Goal: Transaction & Acquisition: Download file/media

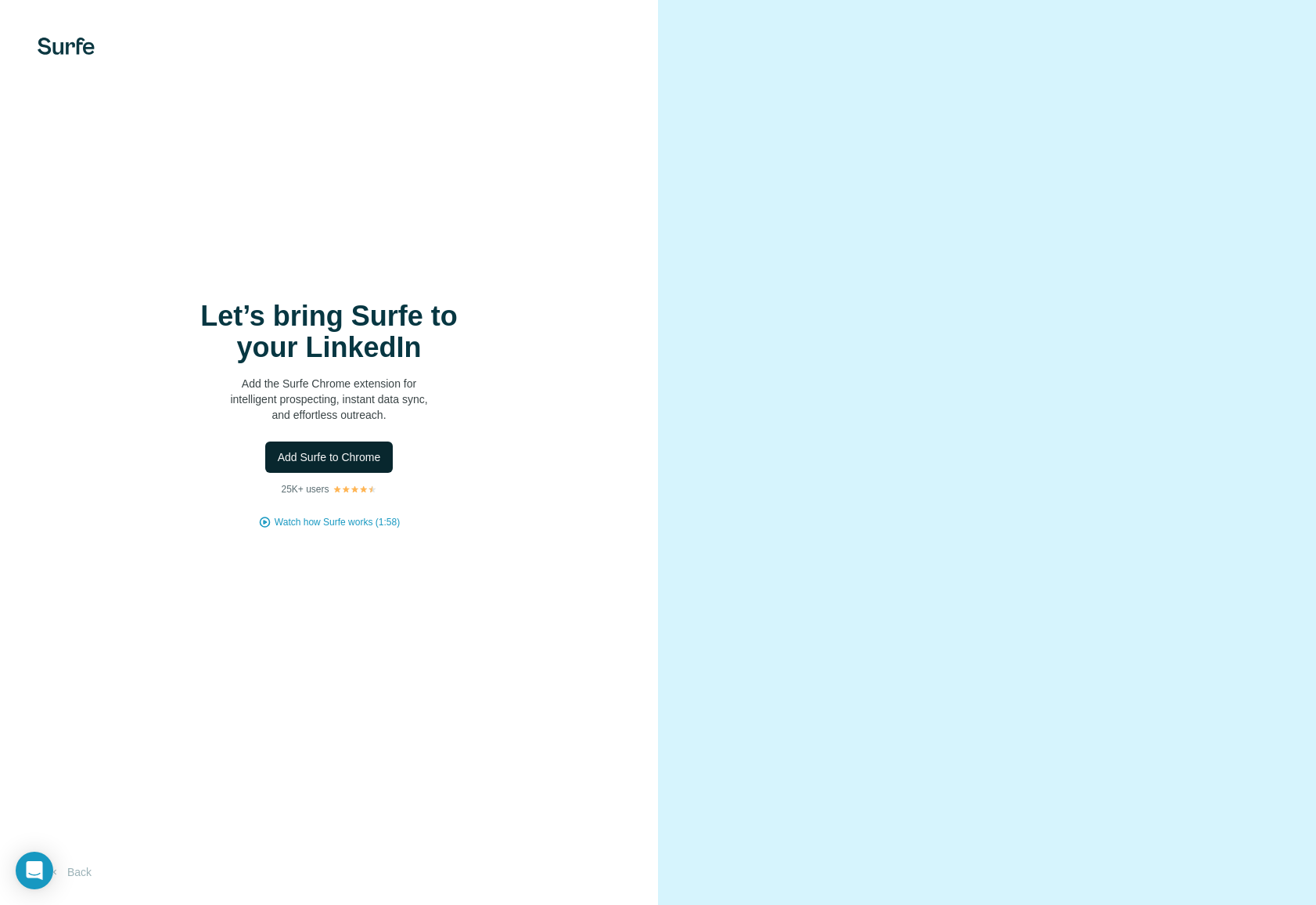
click at [376, 463] on span "Add Surfe to Chrome" at bounding box center [329, 457] width 103 height 16
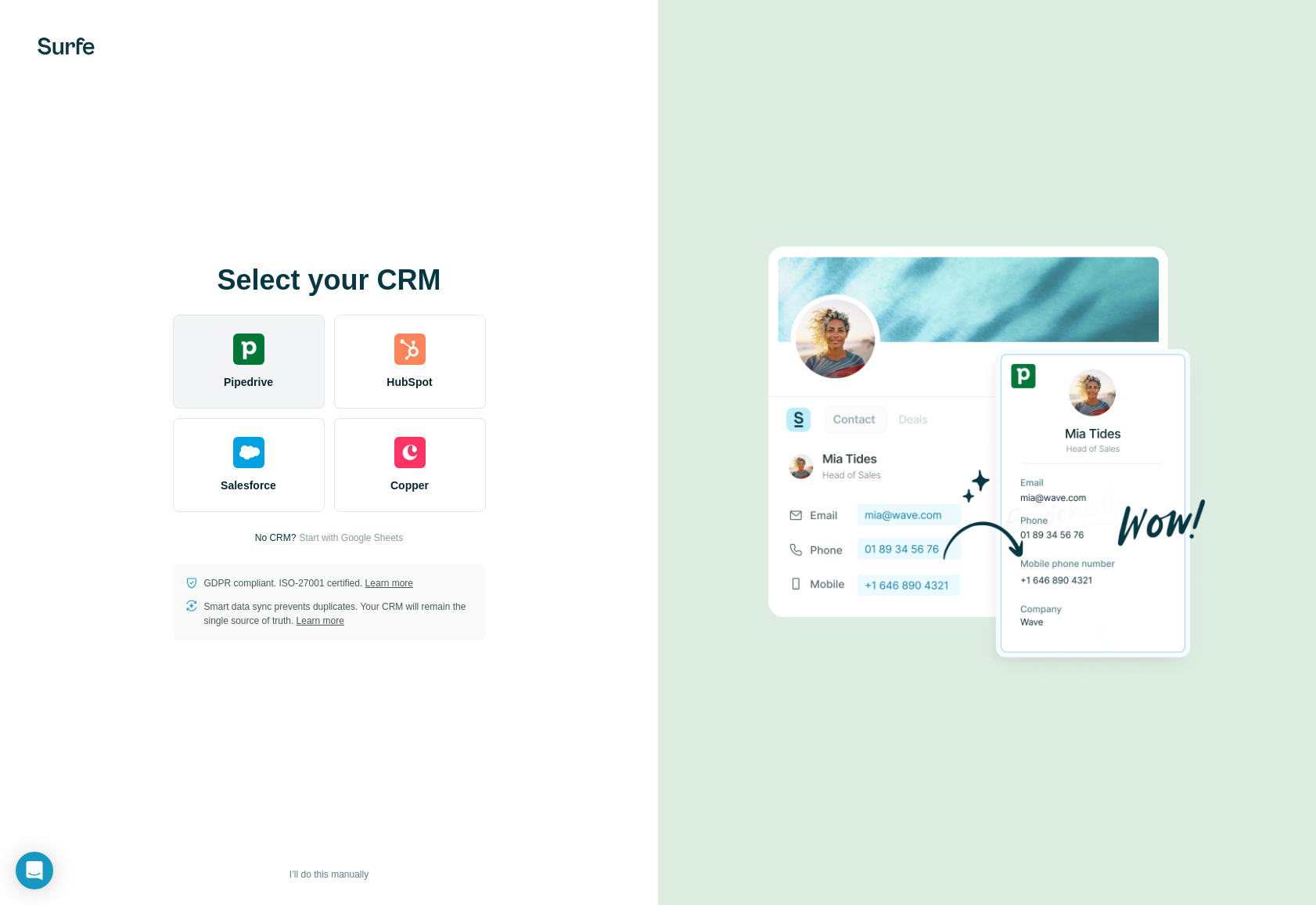
click at [279, 376] on div "Pipedrive" at bounding box center [249, 362] width 152 height 94
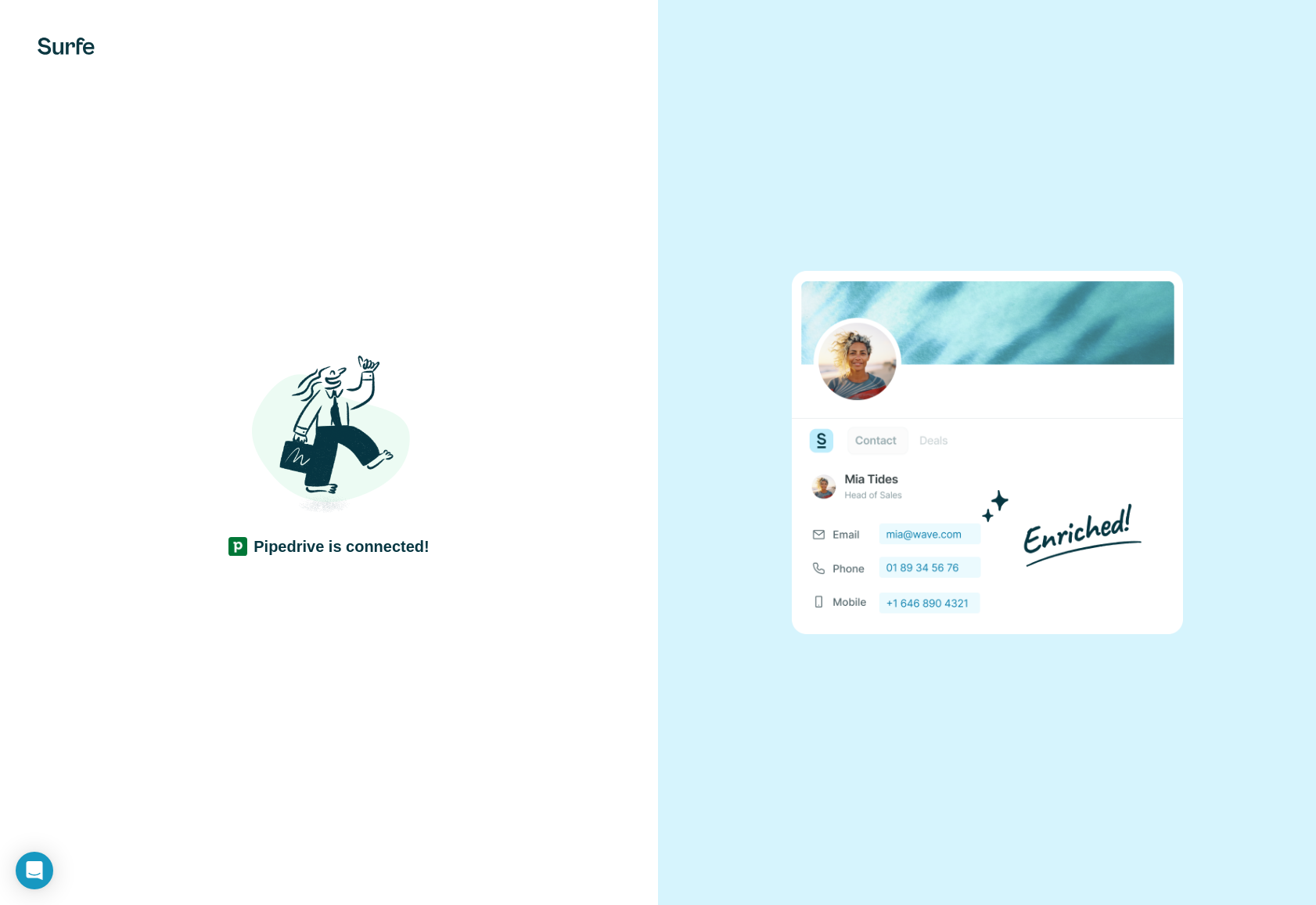
click at [1029, 82] on div at bounding box center [988, 452] width 658 height 905
click at [1089, 143] on div at bounding box center [988, 452] width 658 height 905
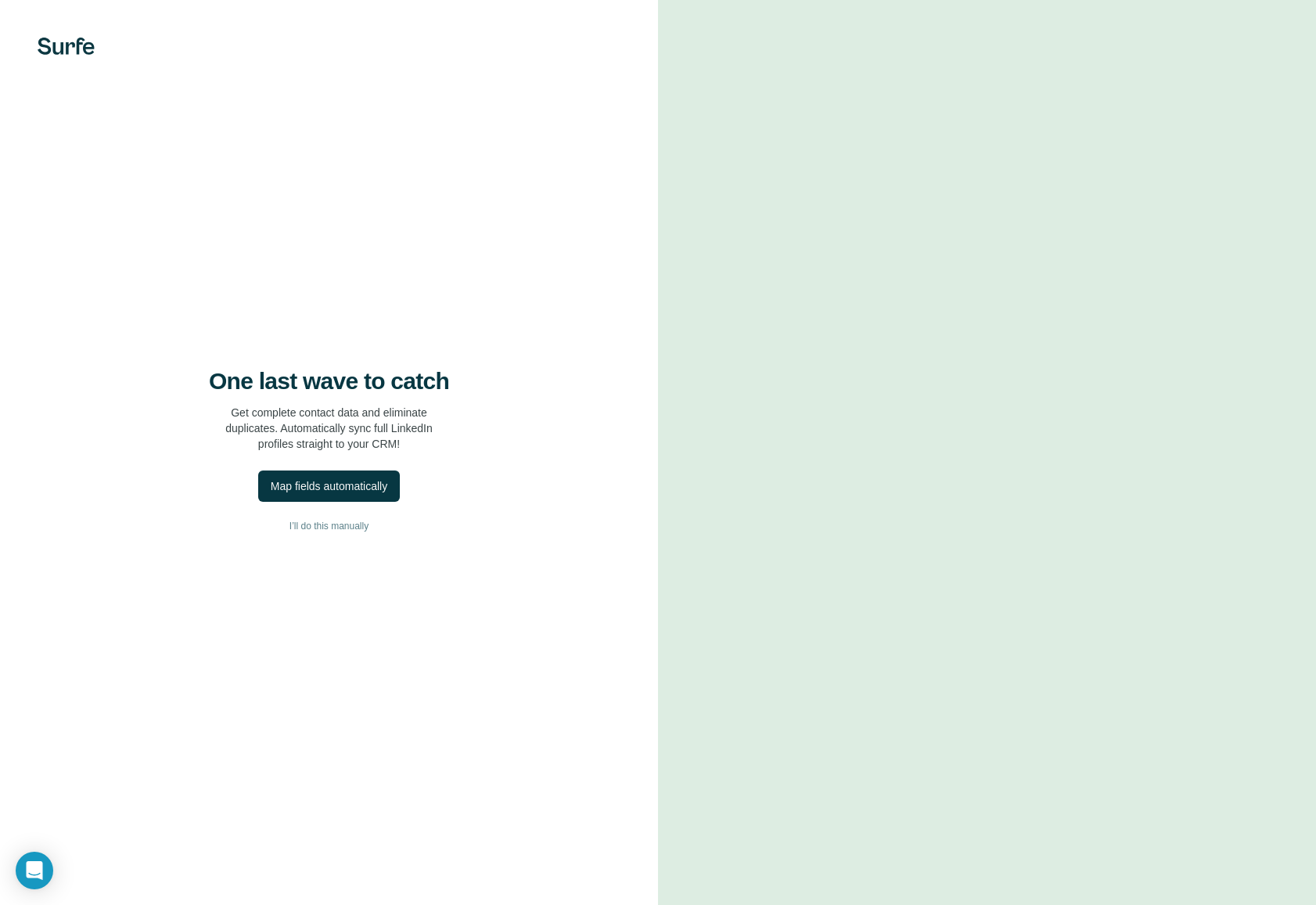
click at [951, 311] on video at bounding box center [988, 452] width 564 height 282
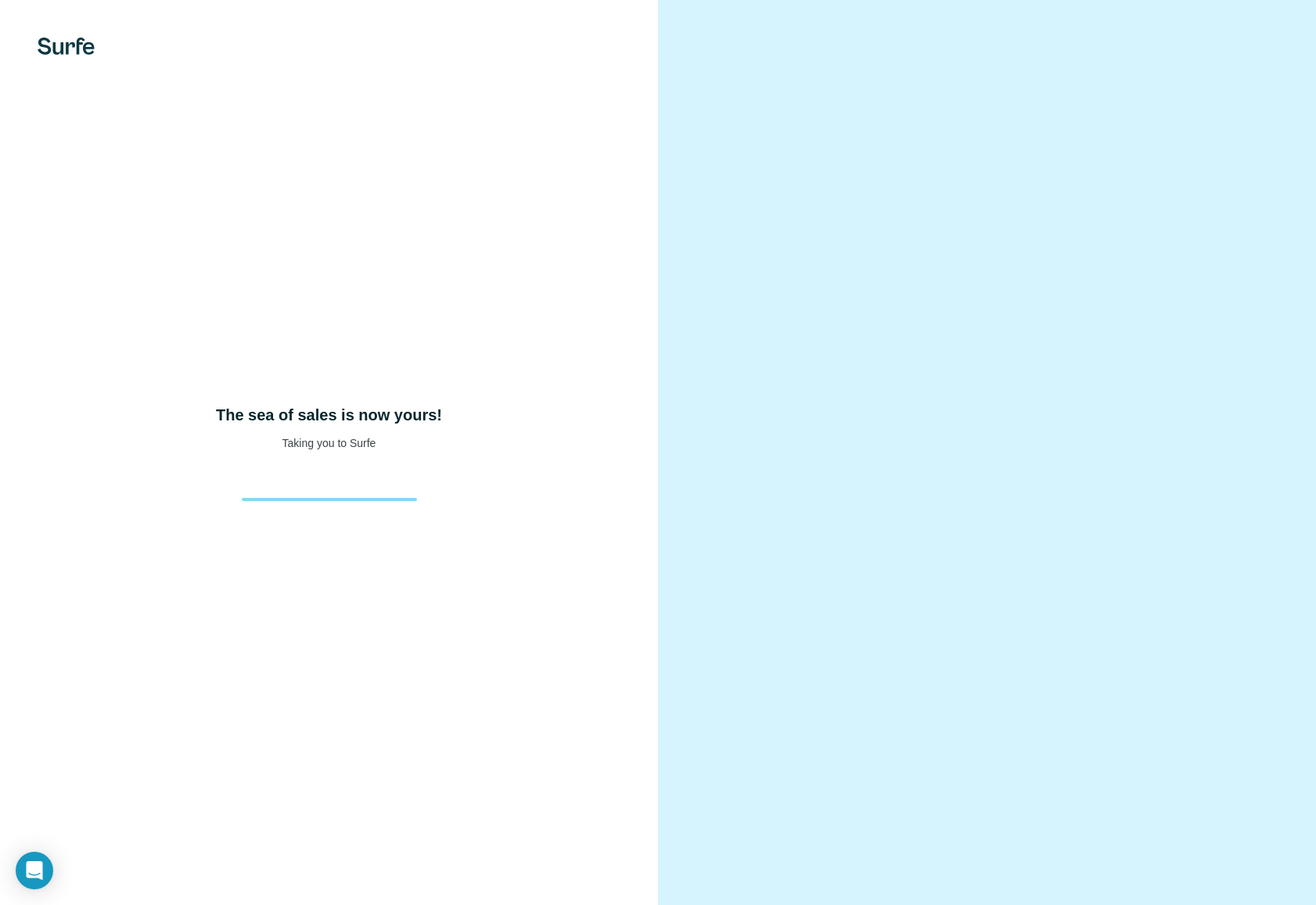
click at [527, 142] on div "The sea of sales is now yours! Taking you to Surfe" at bounding box center [329, 452] width 658 height 905
